Goal: Find specific page/section: Find specific page/section

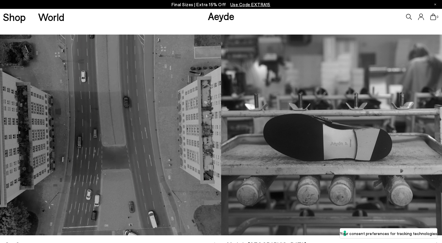
scroll to position [368, 0]
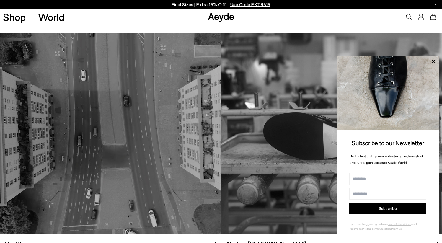
click at [352, 169] on div "Subscribe to our Newsletter Be the first to shop new collections, back-in-stock…" at bounding box center [388, 148] width 103 height 184
click at [346, 170] on div "Subscribe to our Newsletter Be the first to shop new collections, back-in-stock…" at bounding box center [388, 148] width 103 height 184
click at [434, 60] on icon at bounding box center [434, 62] width 8 height 8
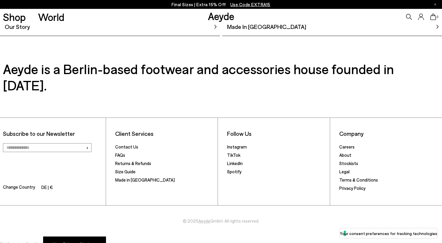
scroll to position [611, 0]
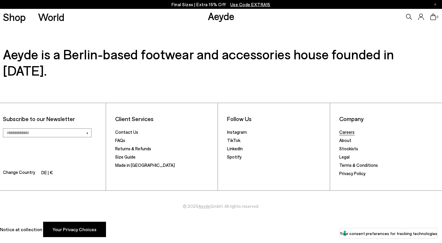
click at [351, 133] on link "Careers" at bounding box center [346, 131] width 15 height 5
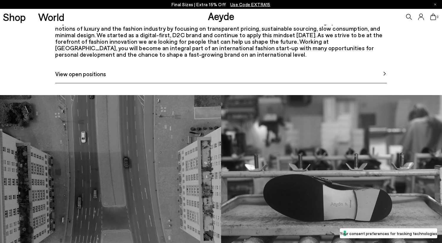
scroll to position [307, 0]
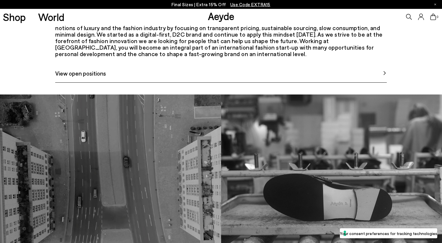
click at [97, 78] on span "View open positions" at bounding box center [80, 73] width 51 height 9
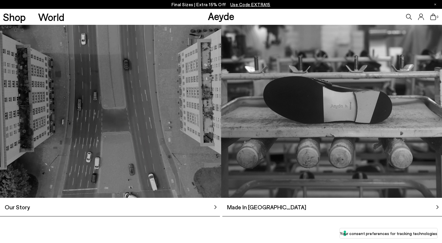
scroll to position [405, 0]
